Goal: Find contact information: Obtain details needed to contact an individual or organization

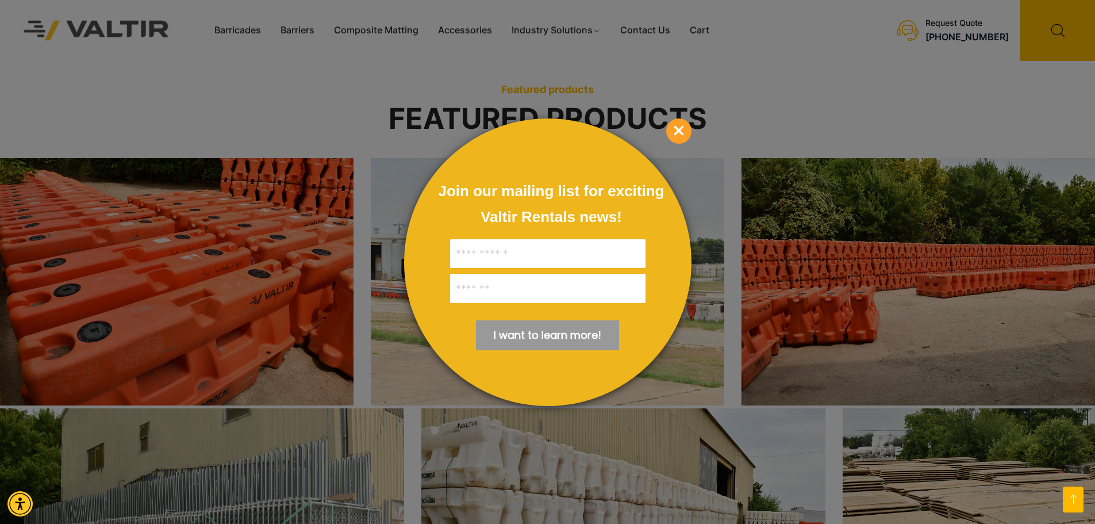
scroll to position [1782, 0]
click at [681, 131] on span "×" at bounding box center [678, 130] width 25 height 25
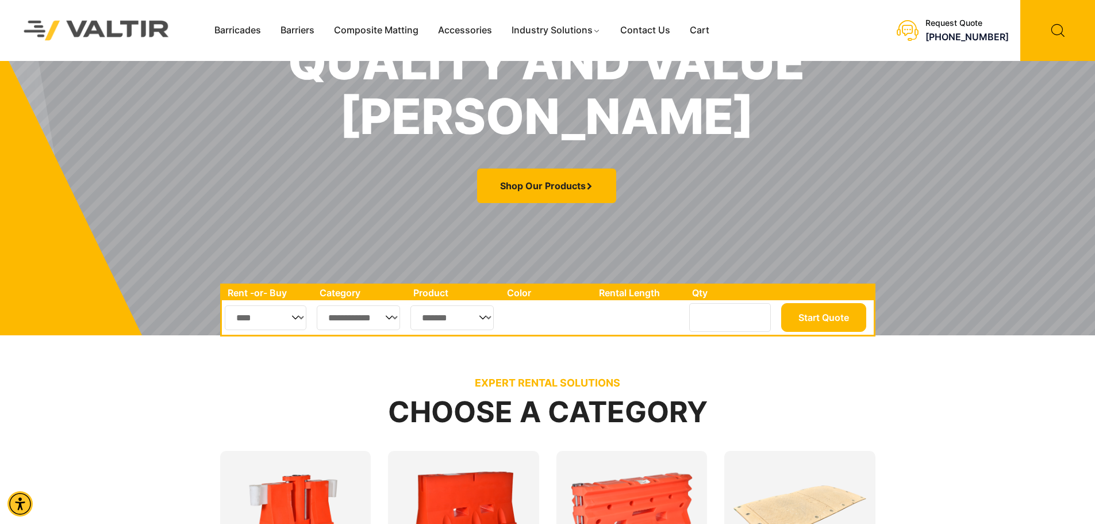
scroll to position [230, 0]
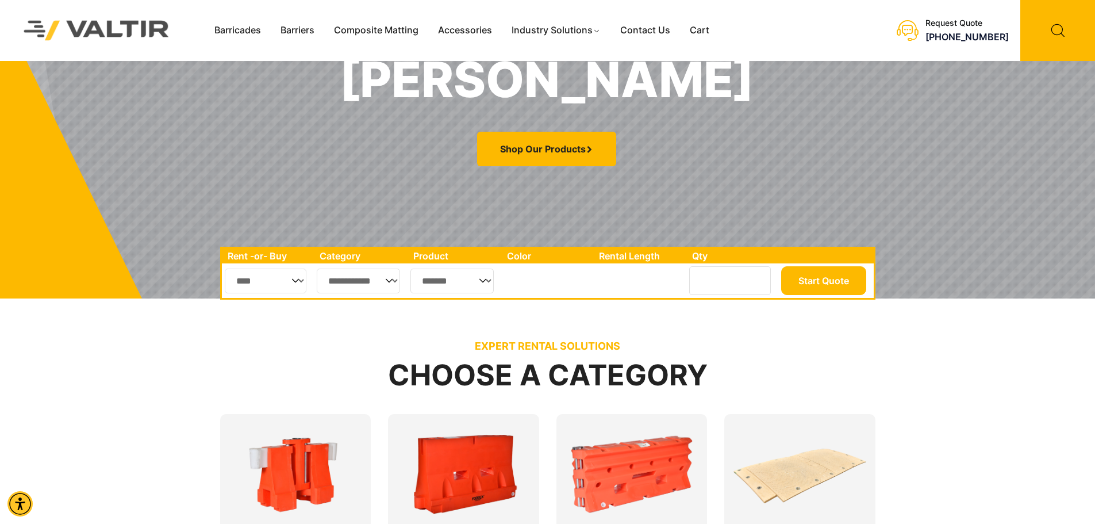
click at [294, 285] on select "**** ***" at bounding box center [266, 280] width 82 height 25
click at [393, 282] on select "**********" at bounding box center [359, 280] width 84 height 25
click at [533, 320] on div "EXPERT RENTAL SOLUTIONS Choose a Category Fencing Accessories Barricades" at bounding box center [547, 485] width 655 height 360
click at [487, 286] on select "*******" at bounding box center [451, 280] width 83 height 25
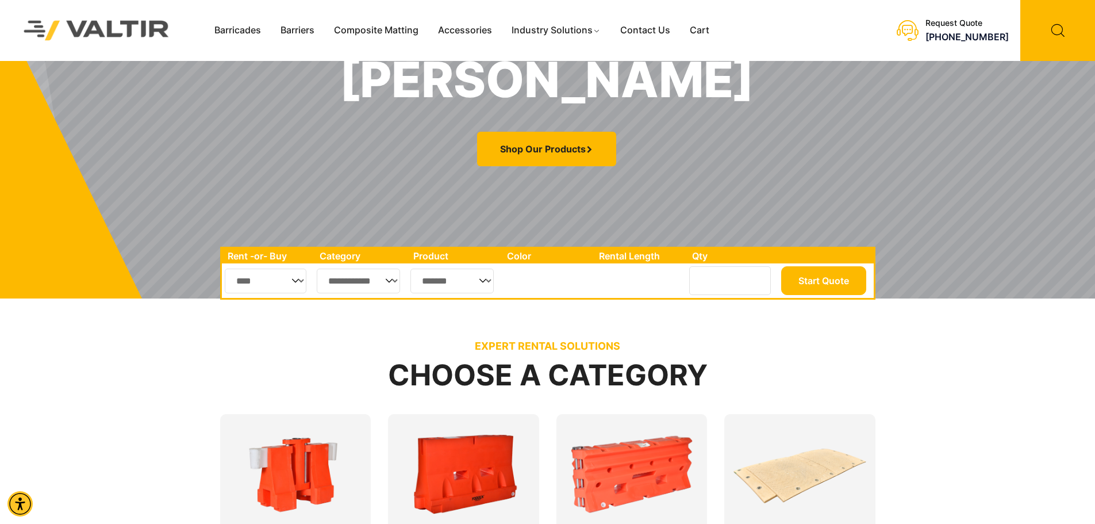
drag, startPoint x: 626, startPoint y: 329, endPoint x: 636, endPoint y: 333, distance: 10.6
click at [628, 330] on div "EXPERT RENTAL SOLUTIONS Choose a Category Fencing Accessories Barricades" at bounding box center [547, 485] width 655 height 360
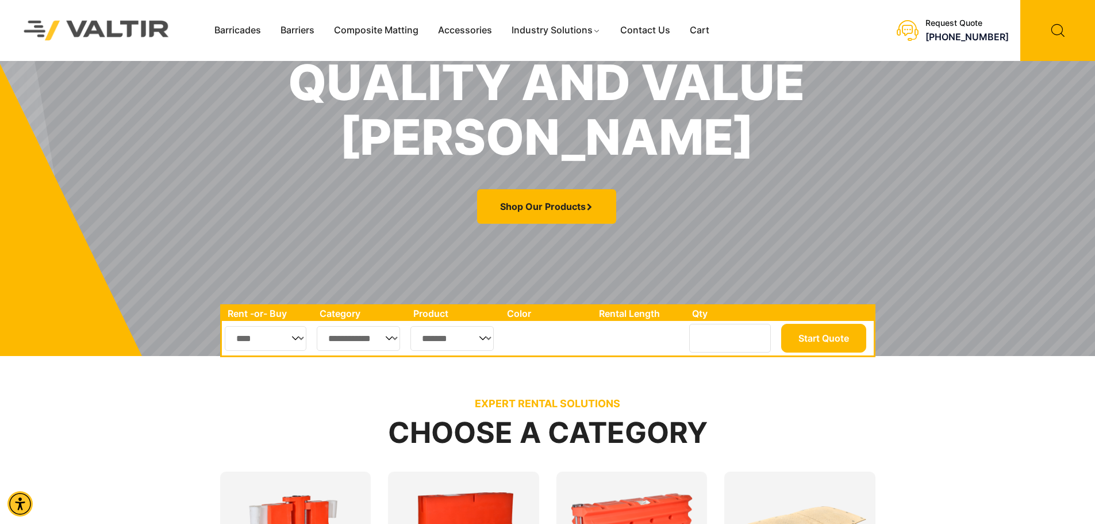
scroll to position [0, 0]
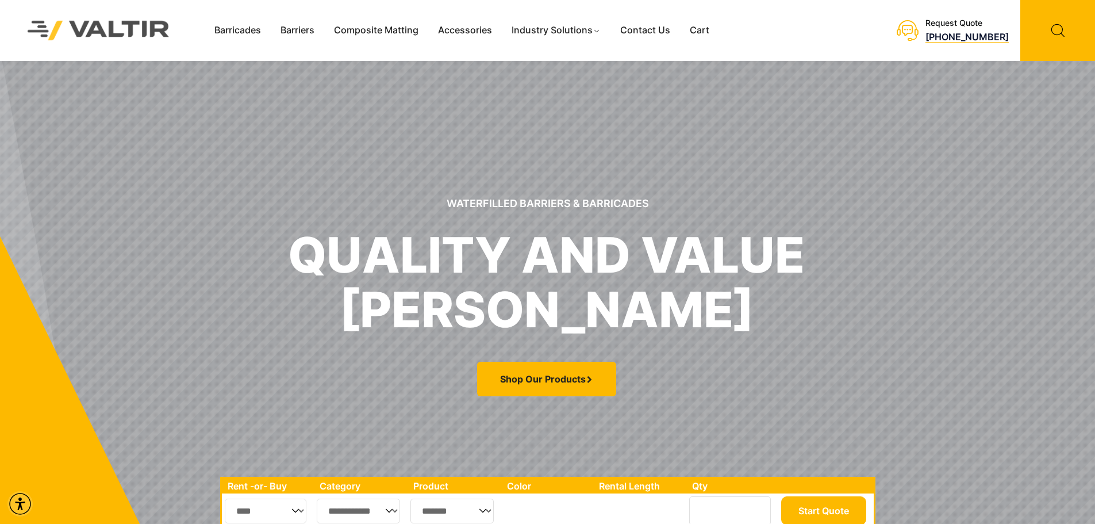
click at [946, 37] on link "[PHONE_NUMBER]" at bounding box center [966, 36] width 83 height 11
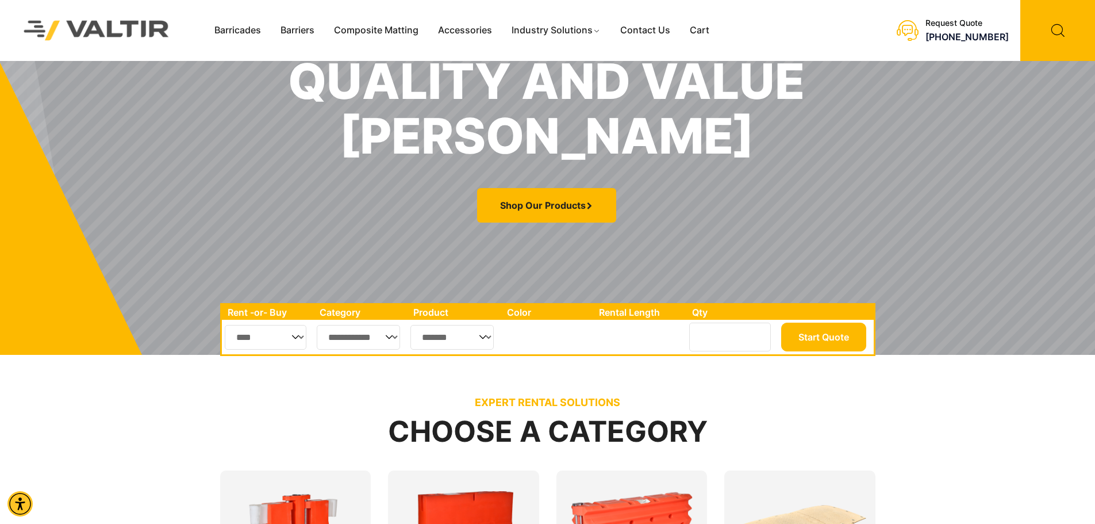
scroll to position [172, 0]
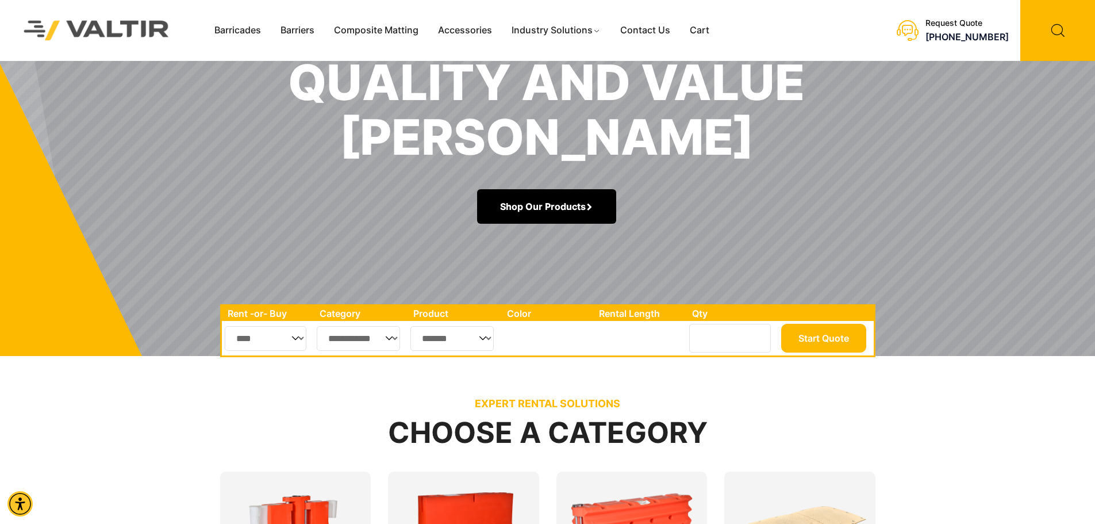
click at [543, 211] on link "Shop Our Products" at bounding box center [546, 206] width 139 height 34
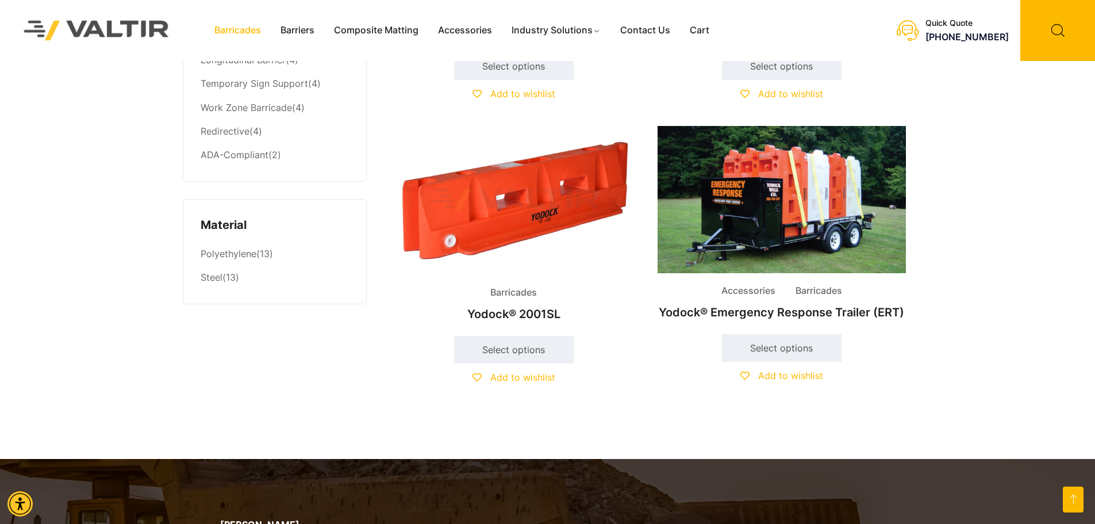
scroll to position [805, 0]
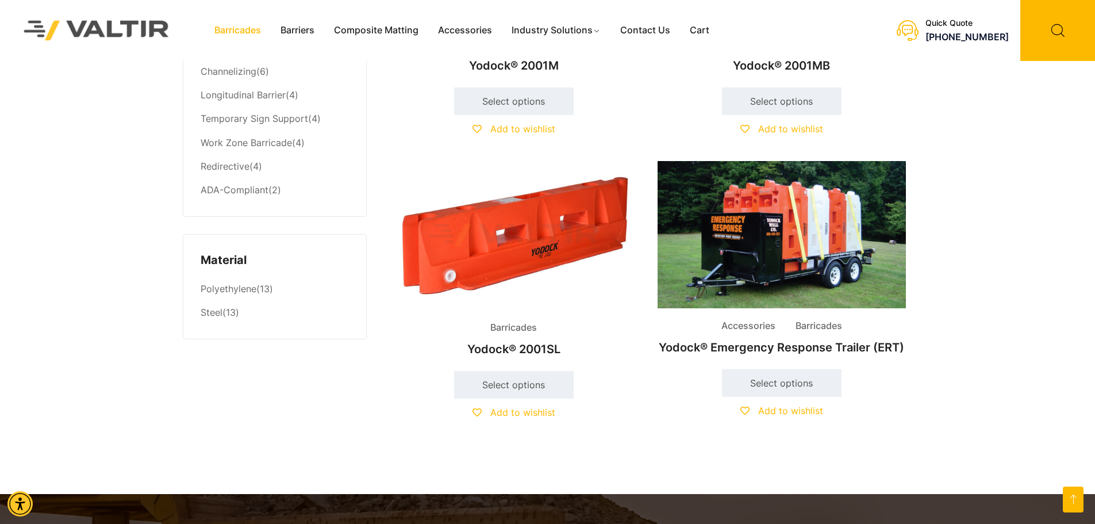
click at [795, 247] on img at bounding box center [782, 234] width 248 height 147
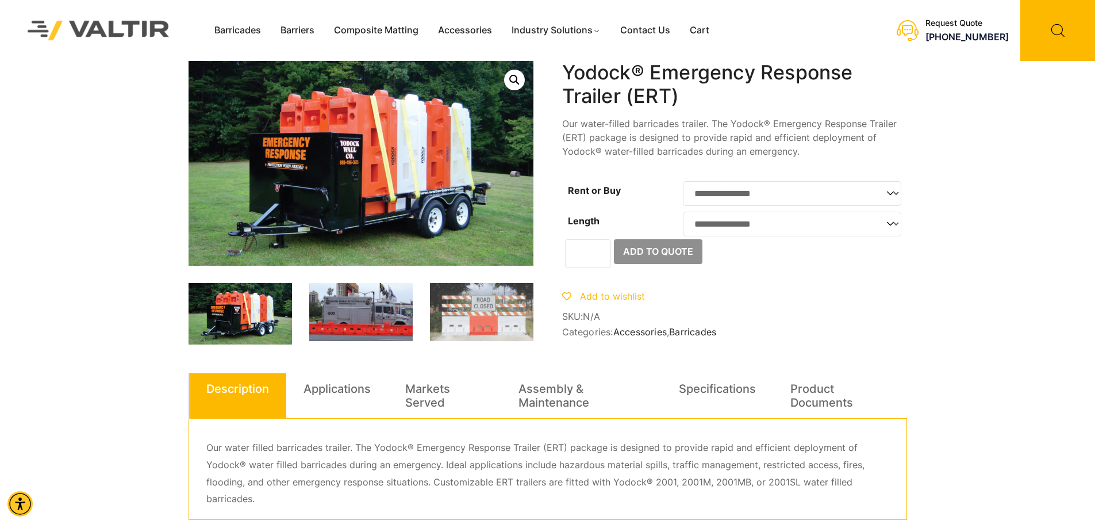
click at [341, 317] on img at bounding box center [360, 312] width 103 height 58
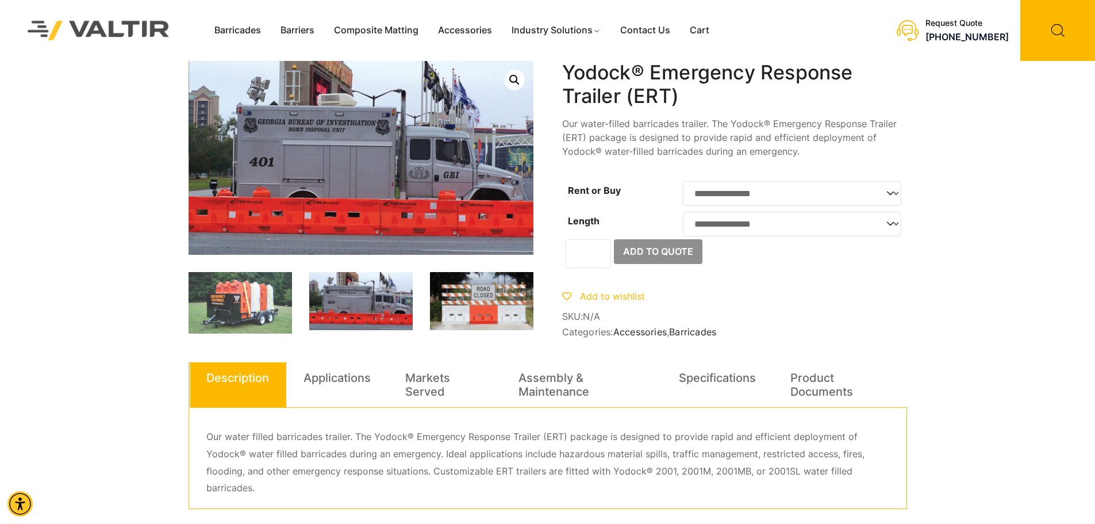
click at [469, 313] on img at bounding box center [481, 301] width 103 height 58
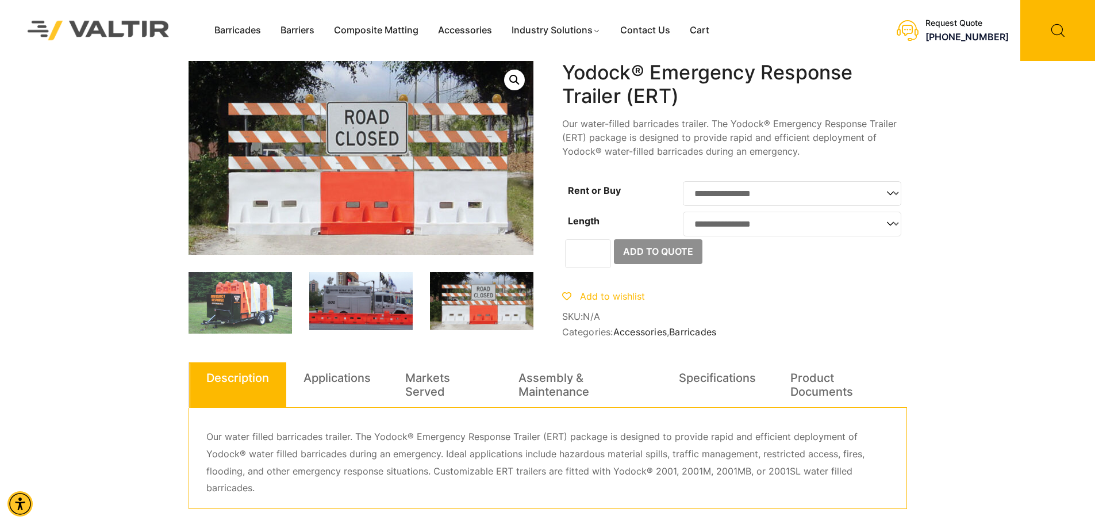
click at [356, 313] on img at bounding box center [360, 301] width 103 height 58
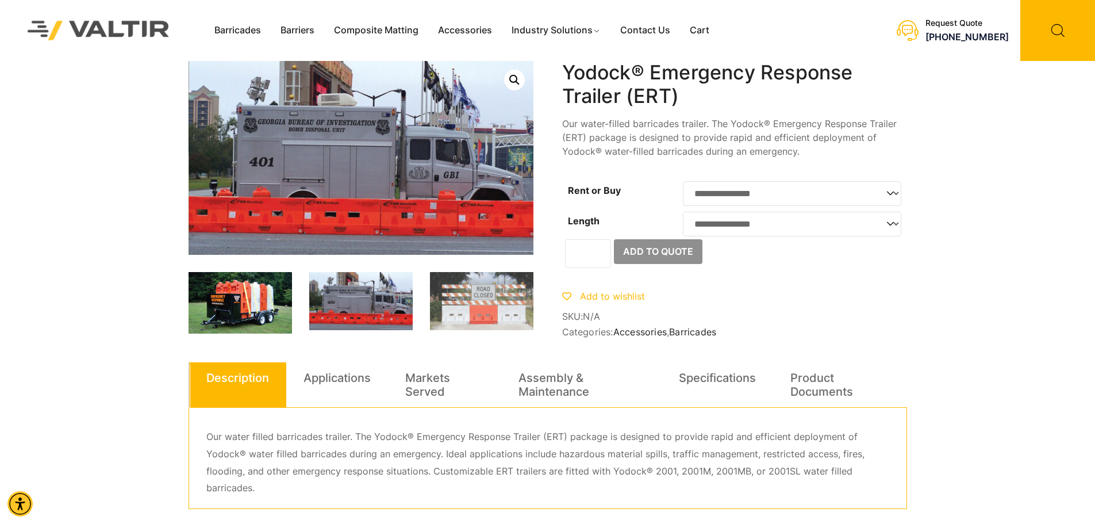
click at [265, 310] on img at bounding box center [240, 303] width 103 height 62
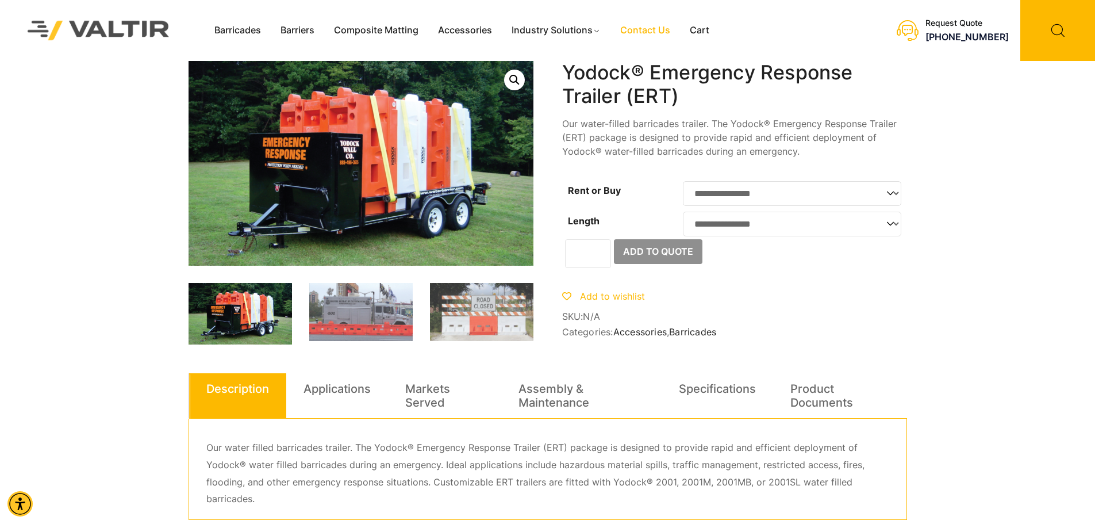
click at [652, 31] on link "Contact Us" at bounding box center [645, 30] width 70 height 17
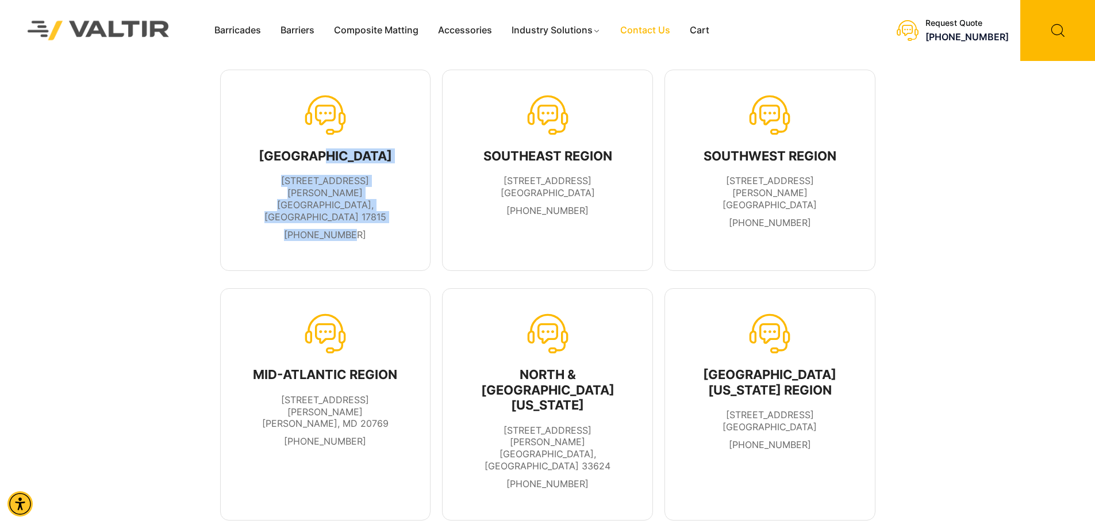
drag, startPoint x: 279, startPoint y: 159, endPoint x: 400, endPoint y: 212, distance: 131.8
click at [400, 212] on div "[GEOGRAPHIC_DATA] [STREET_ADDRESS][PERSON_NAME] [PHONE_NUMBER]" at bounding box center [326, 170] width 162 height 152
copy div "[GEOGRAPHIC_DATA] [STREET_ADDRESS][PERSON_NAME] [PHONE_NUMBER]"
